Goal: Communication & Community: Share content

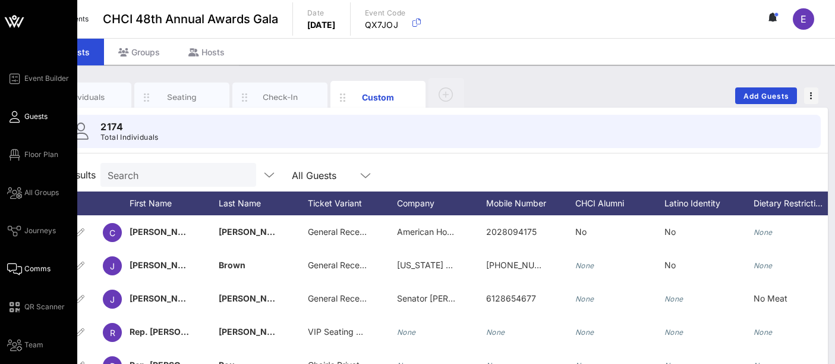
drag, startPoint x: 0, startPoint y: 0, endPoint x: 29, endPoint y: 271, distance: 272.1
click at [29, 271] on span "Comms" at bounding box center [37, 268] width 26 height 11
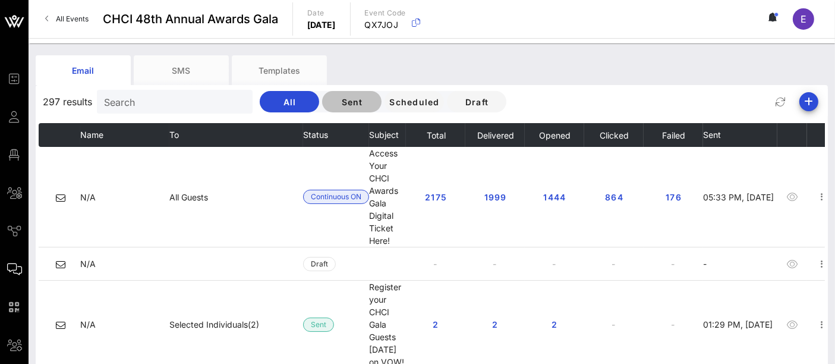
click at [338, 103] on span "Sent" at bounding box center [352, 102] width 40 height 10
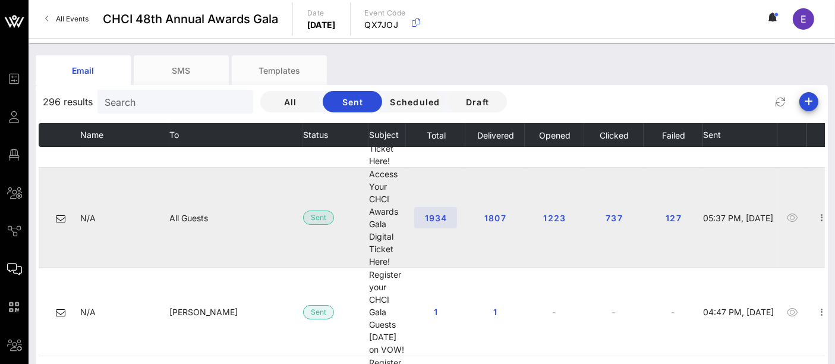
scroll to position [1272, 0]
click at [443, 218] on span "1934" at bounding box center [435, 218] width 23 height 10
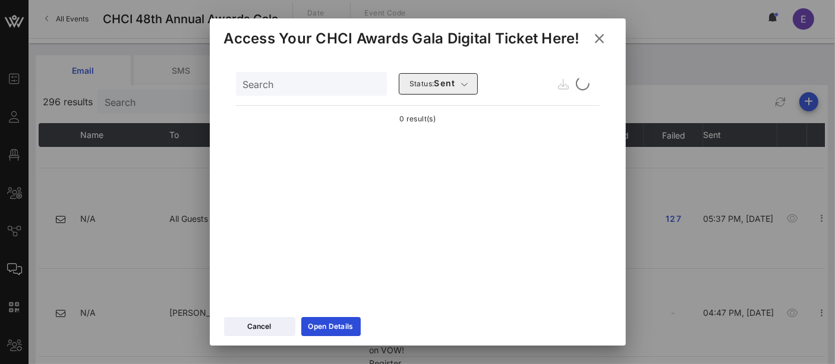
click at [416, 123] on div "0 result(s)" at bounding box center [418, 119] width 364 height 12
click at [461, 82] on icon "button" at bounding box center [464, 84] width 7 height 7
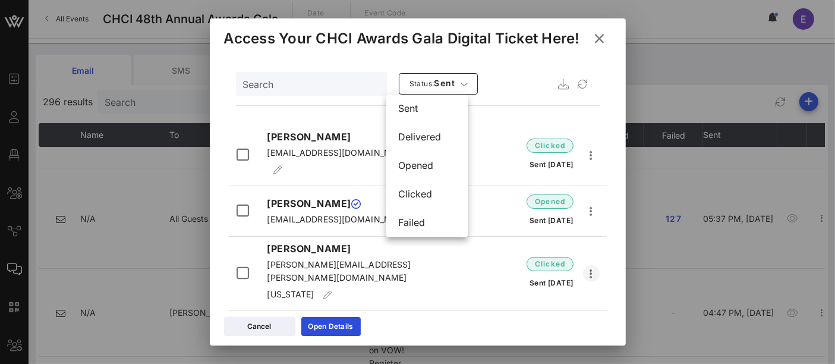
click at [504, 84] on div "Search Status: sent" at bounding box center [418, 84] width 364 height 29
click at [585, 149] on icon "button" at bounding box center [592, 155] width 14 height 14
click at [585, 153] on icon "button" at bounding box center [592, 155] width 14 height 14
click at [461, 85] on icon "button" at bounding box center [464, 84] width 7 height 7
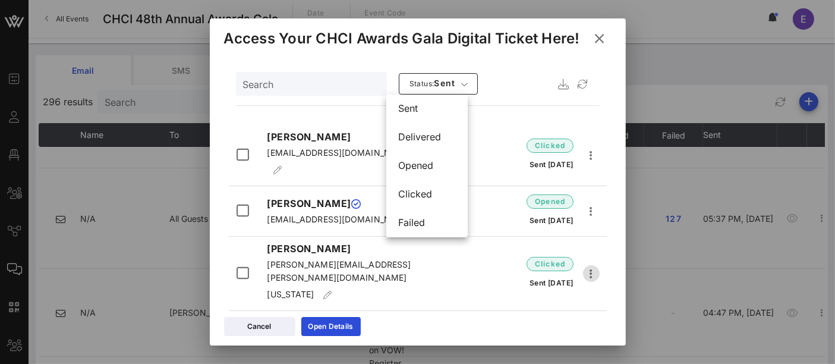
click at [585, 266] on icon "button" at bounding box center [592, 273] width 14 height 14
click at [585, 155] on icon "button" at bounding box center [592, 155] width 14 height 14
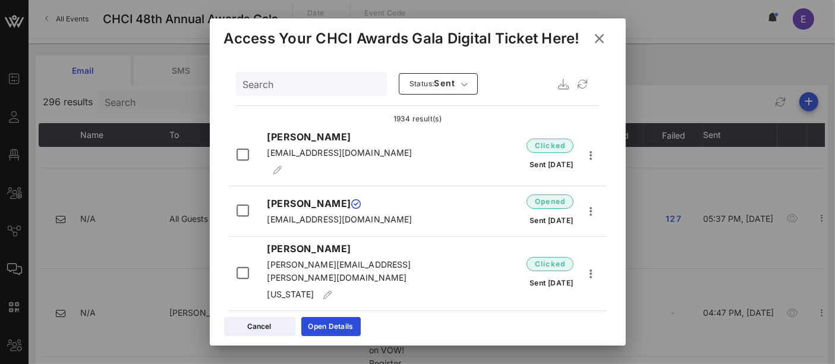
click at [340, 327] on div "Open Details" at bounding box center [331, 326] width 45 height 12
click at [340, 332] on div "Open Details" at bounding box center [331, 326] width 45 height 12
